Goal: Transaction & Acquisition: Purchase product/service

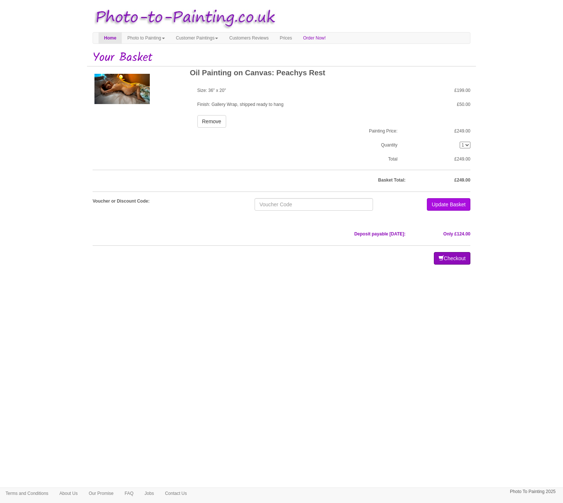
click at [443, 260] on button "Checkout" at bounding box center [452, 258] width 37 height 13
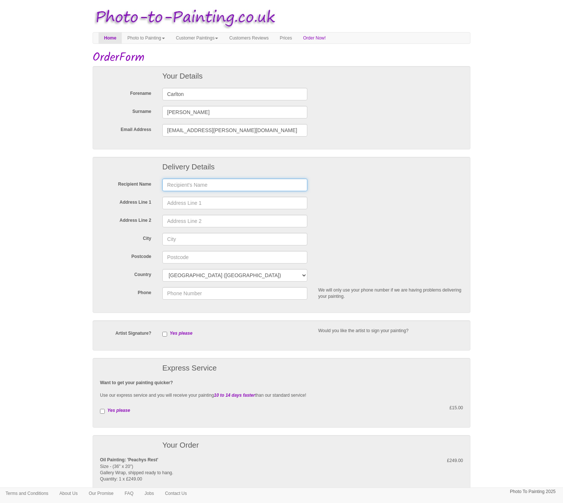
click at [301, 185] on input "text" at bounding box center [234, 185] width 145 height 13
type input "Carlton Ellis"
type input "22 Glengarry Way"
type input "Greylees"
type input "Sleaford"
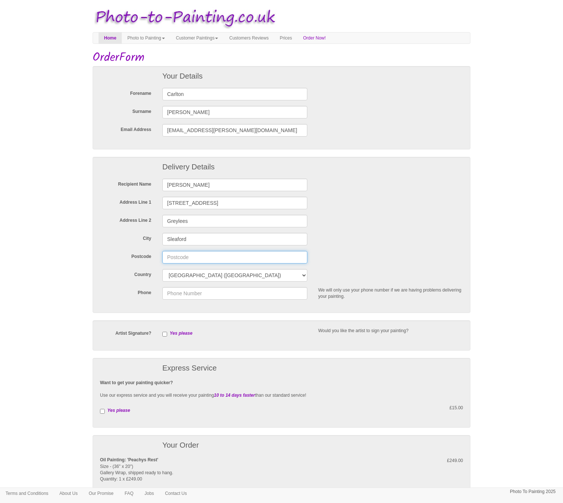
type input "NG34 8XU"
type input "07515551756"
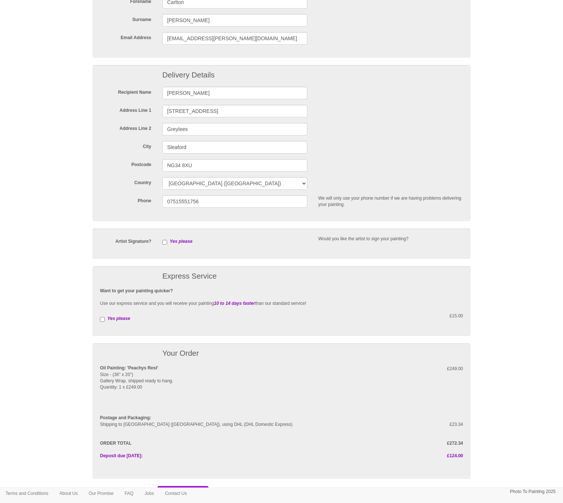
scroll to position [93, 0]
click at [102, 317] on input "checkbox" at bounding box center [102, 318] width 5 height 5
checkbox input "true"
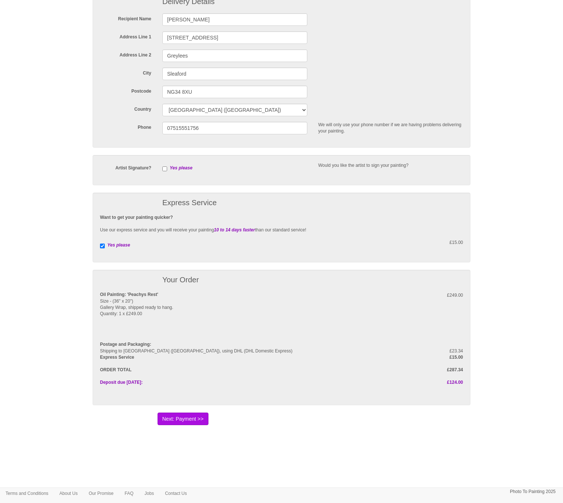
scroll to position [165, 0]
click at [202, 420] on button "Next: Payment >>" at bounding box center [183, 419] width 51 height 13
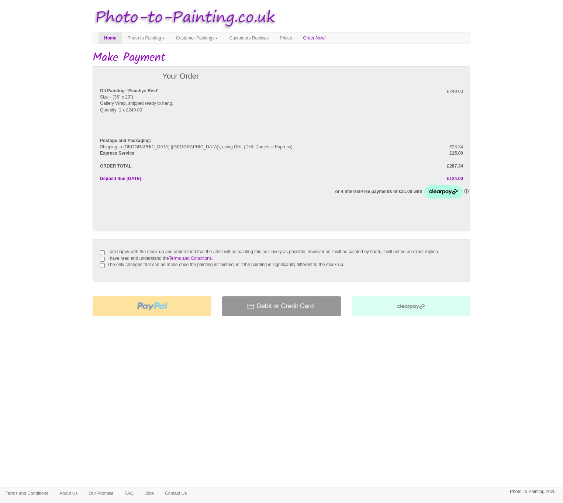
click at [101, 251] on input "I am happy with the mock-up and understand that the artist will be painting thi…" at bounding box center [102, 252] width 5 height 5
checkbox input "true"
click at [101, 262] on input "I have read and understand the Terms and Conditions ." at bounding box center [102, 259] width 5 height 5
checkbox input "true"
click at [101, 268] on input "The only changes that can be made once the painting is finished, is if the pain…" at bounding box center [102, 265] width 5 height 5
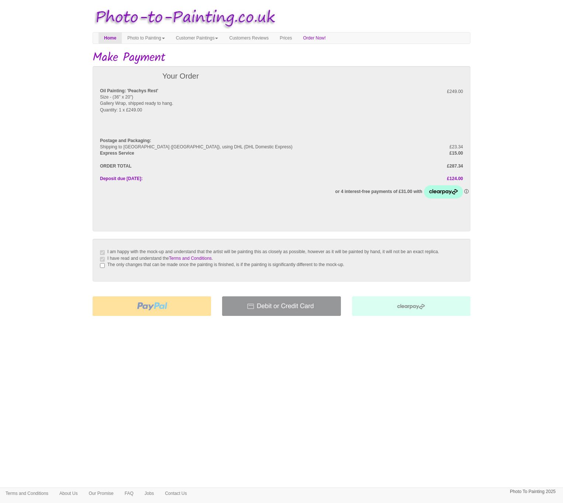
checkbox input "true"
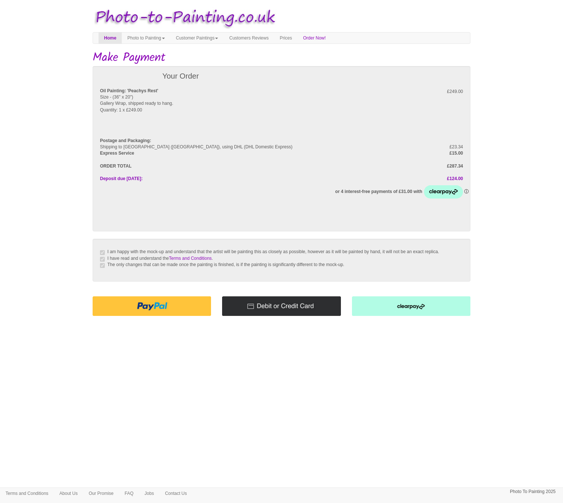
click at [290, 311] on img at bounding box center [281, 306] width 118 height 20
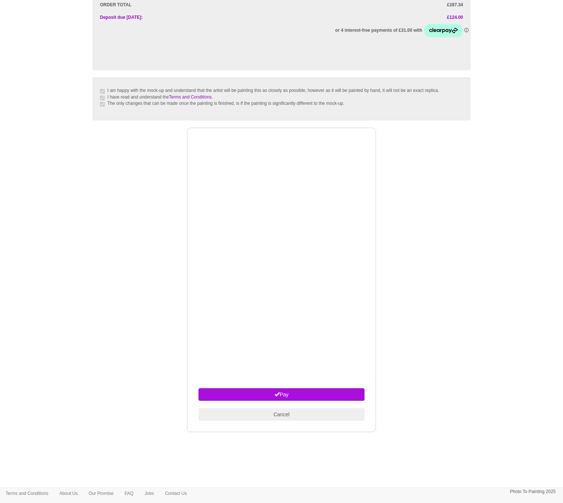
scroll to position [165, 0]
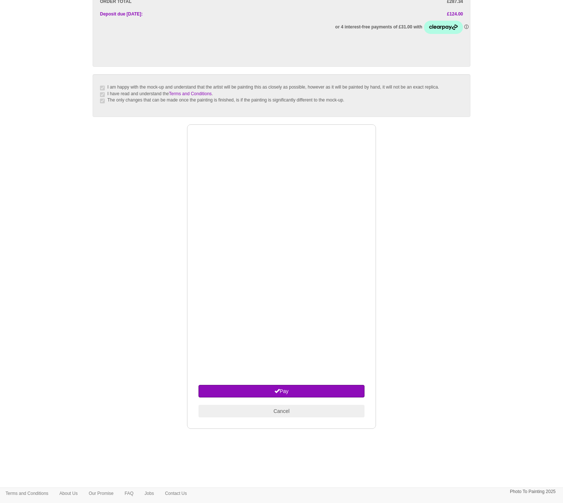
click at [272, 394] on button "Pay" at bounding box center [282, 391] width 166 height 13
